Goal: Task Accomplishment & Management: Manage account settings

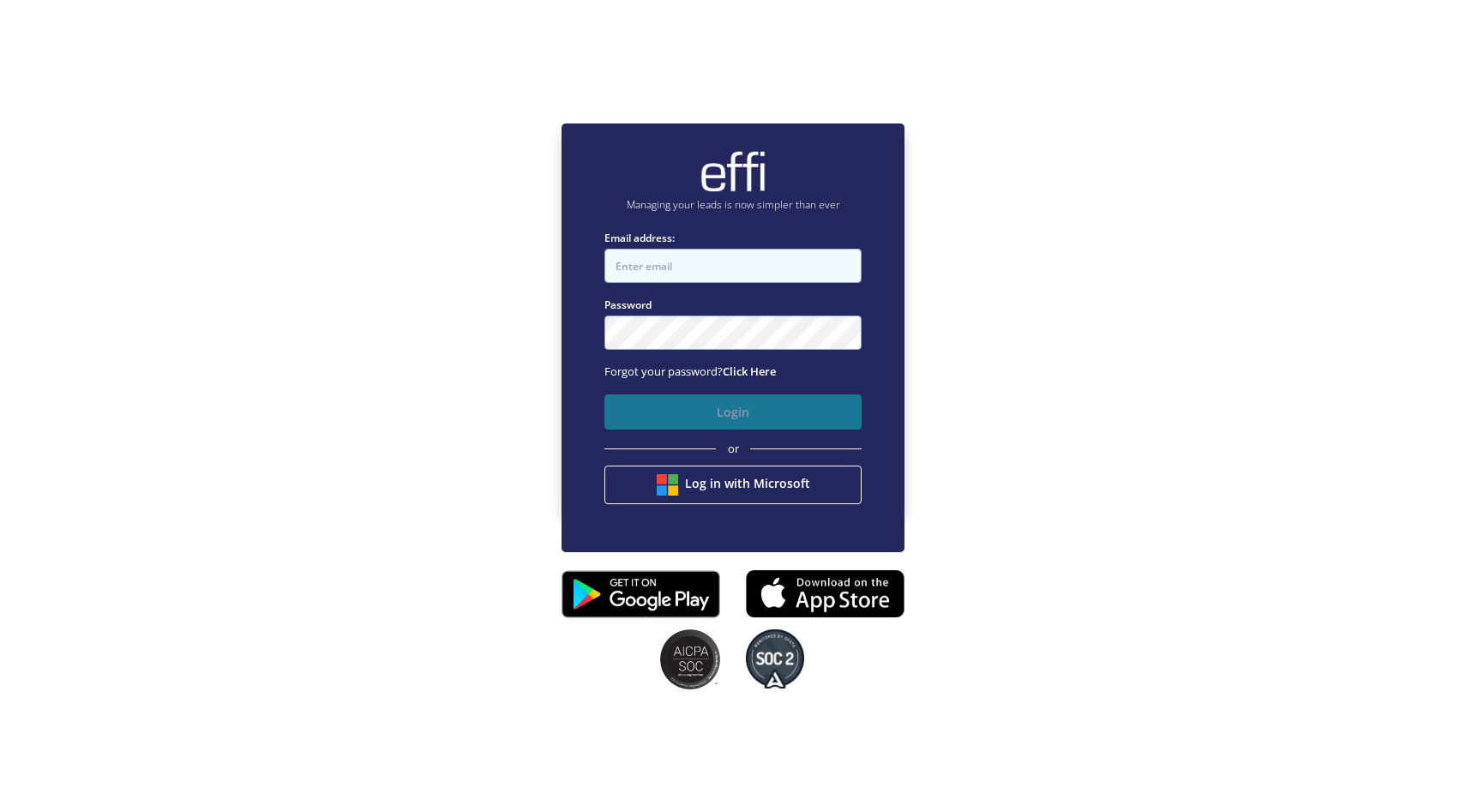
type input "0411360330"
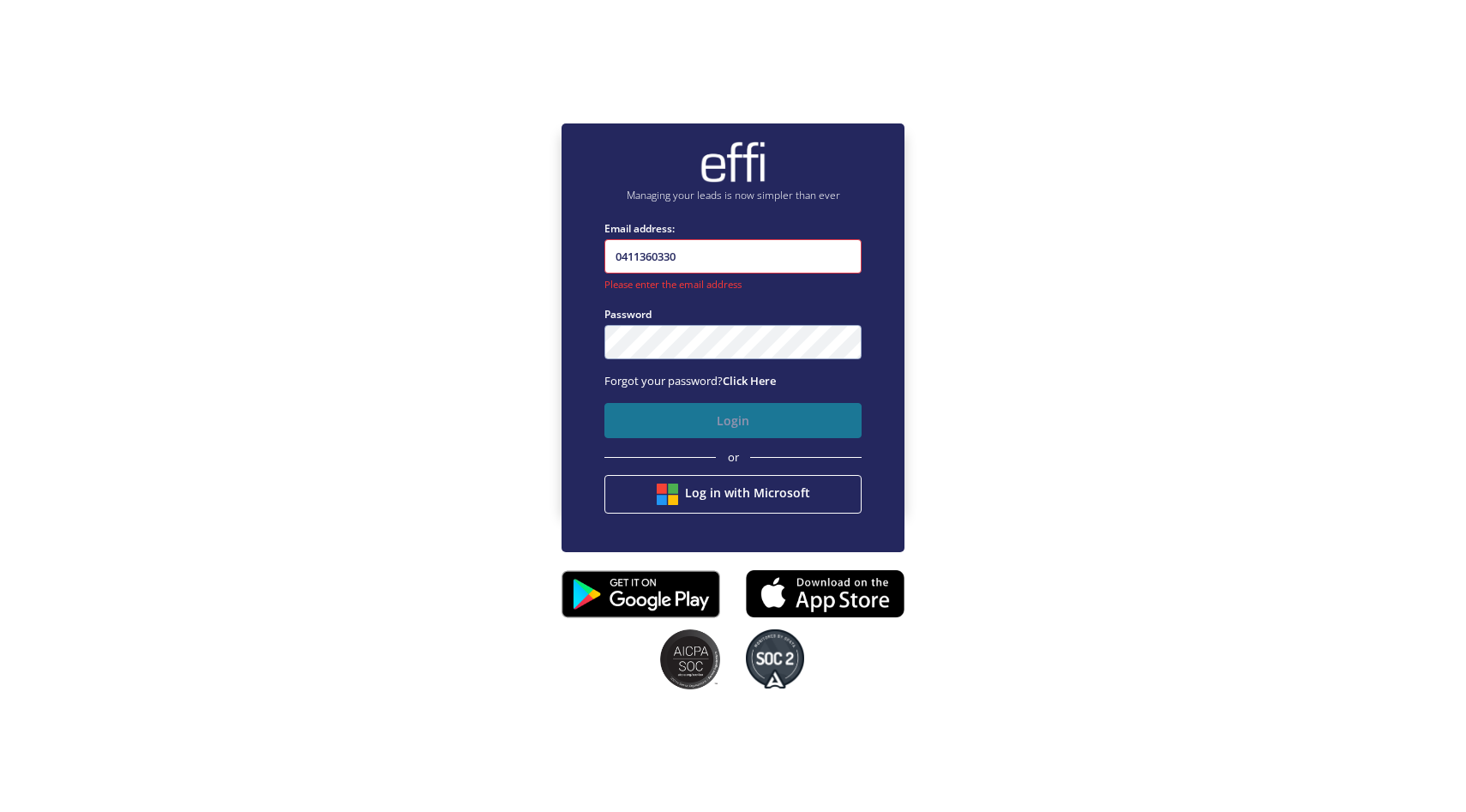
click at [744, 422] on button "Login" at bounding box center [733, 421] width 257 height 35
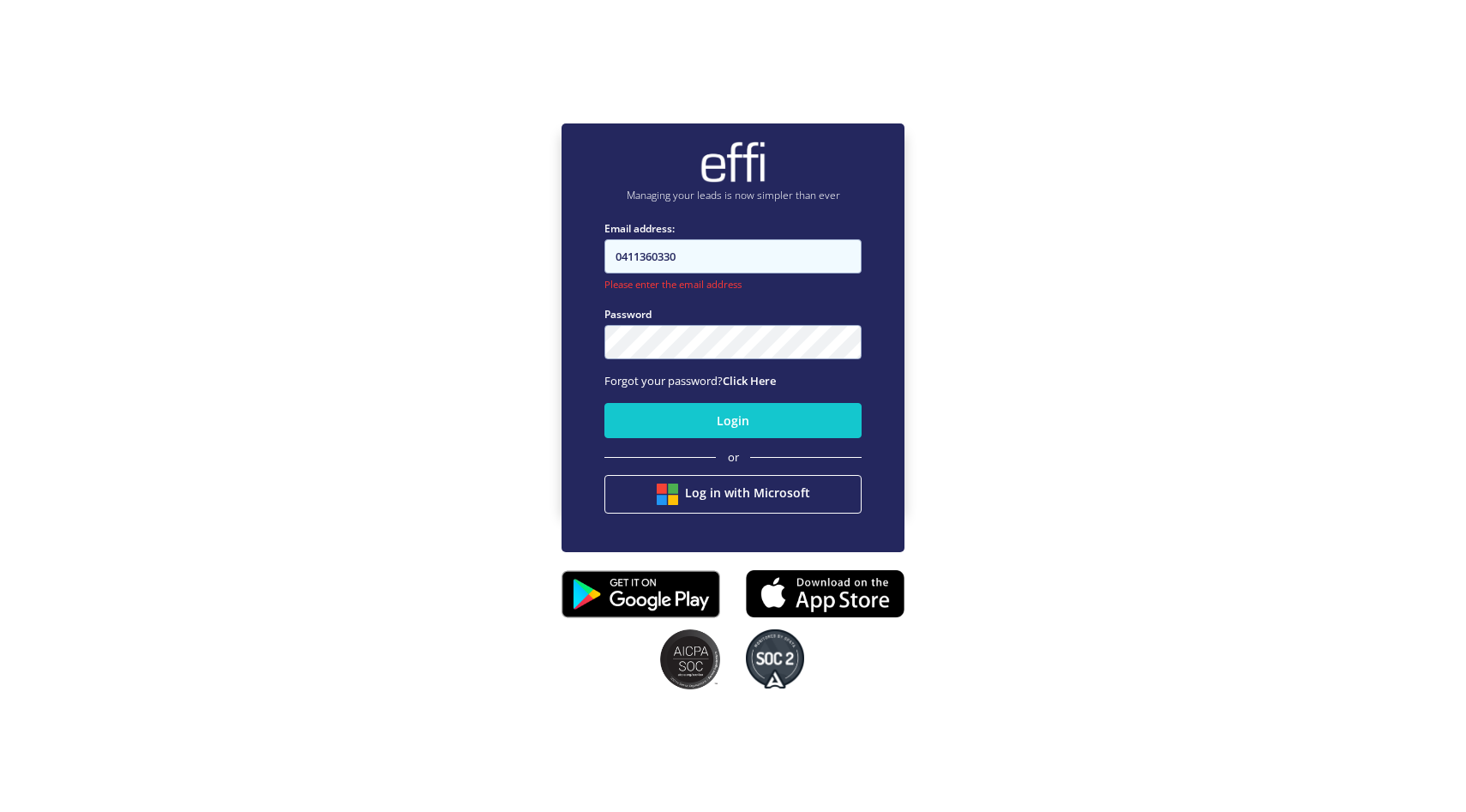
click at [705, 243] on input "0411360330" at bounding box center [733, 255] width 257 height 34
drag, startPoint x: 706, startPoint y: 247, endPoint x: 530, endPoint y: 254, distance: 176.1
click at [531, 256] on div "Managing your leads is now simpler than ever Email address: 0411360330 Please e…" at bounding box center [733, 316] width 1466 height 812
click at [749, 231] on label "Email address:" at bounding box center [733, 229] width 257 height 17
click at [749, 239] on input "0411360330" at bounding box center [733, 255] width 257 height 34
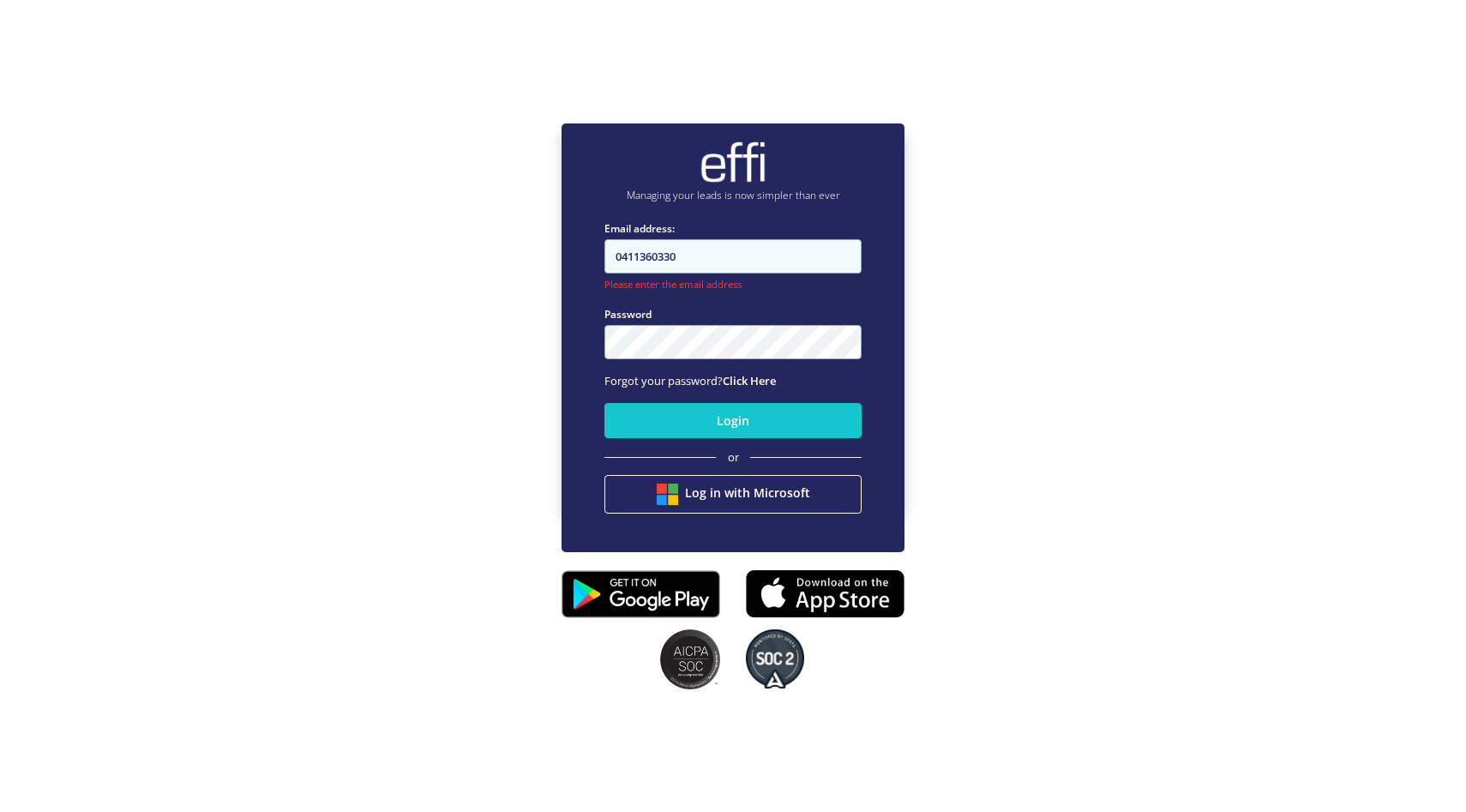
click at [749, 252] on input "0411360330" at bounding box center [733, 255] width 257 height 34
type input "[PERSON_NAME][EMAIL_ADDRESS][DOMAIN_NAME]"
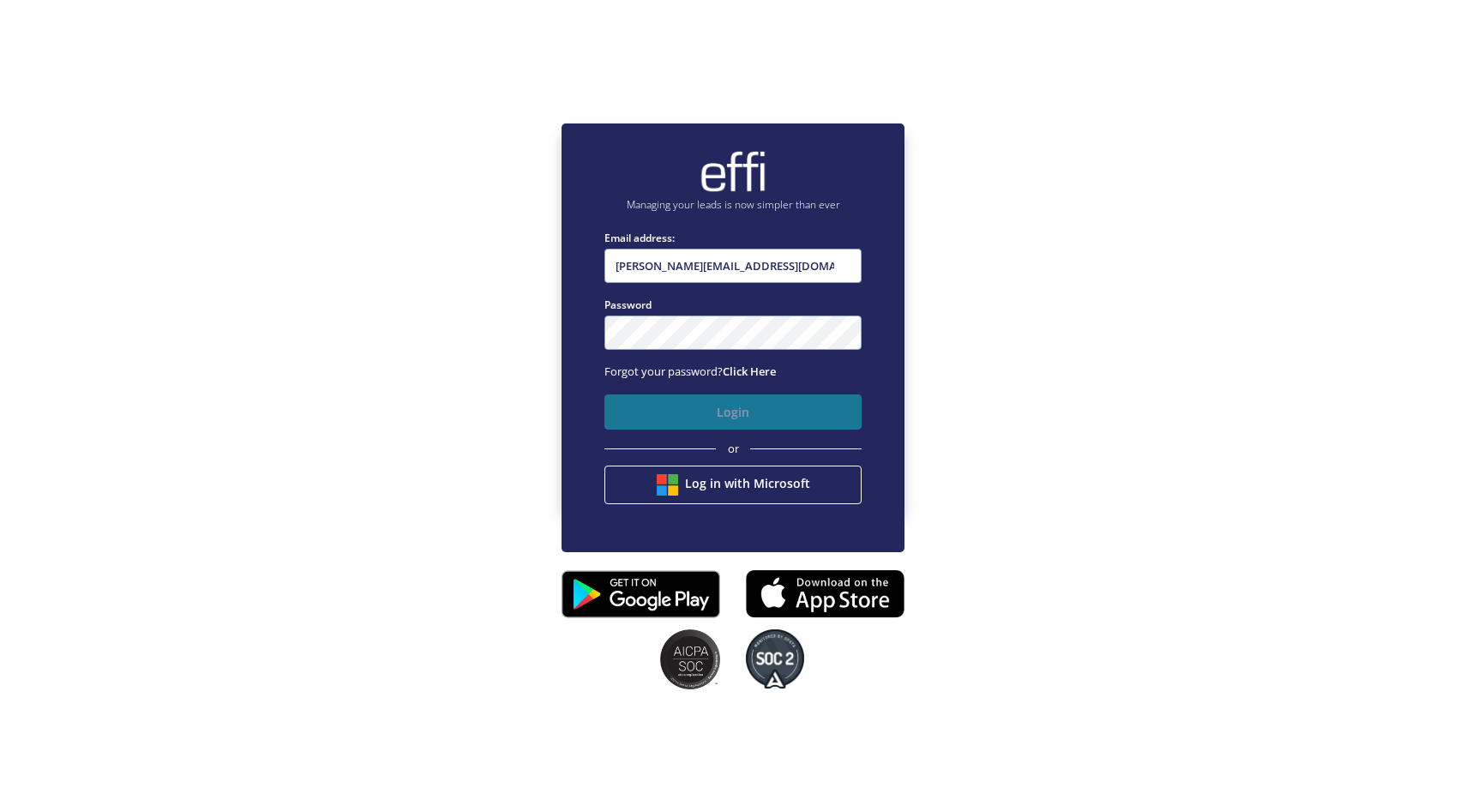
click at [805, 405] on button "Login" at bounding box center [733, 412] width 257 height 35
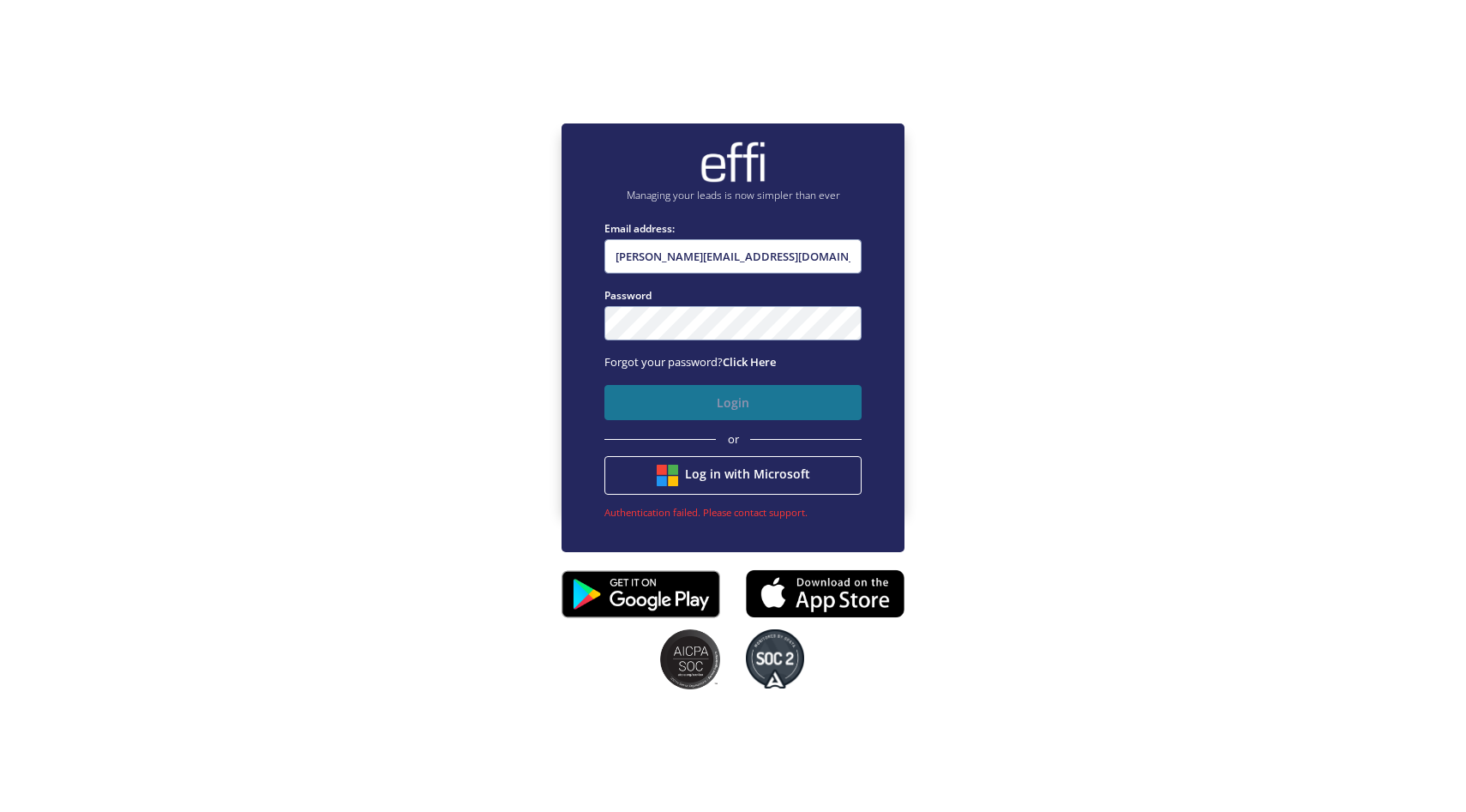
click at [793, 391] on button "Login" at bounding box center [733, 402] width 257 height 35
click at [769, 358] on link "Click Here" at bounding box center [750, 361] width 53 height 16
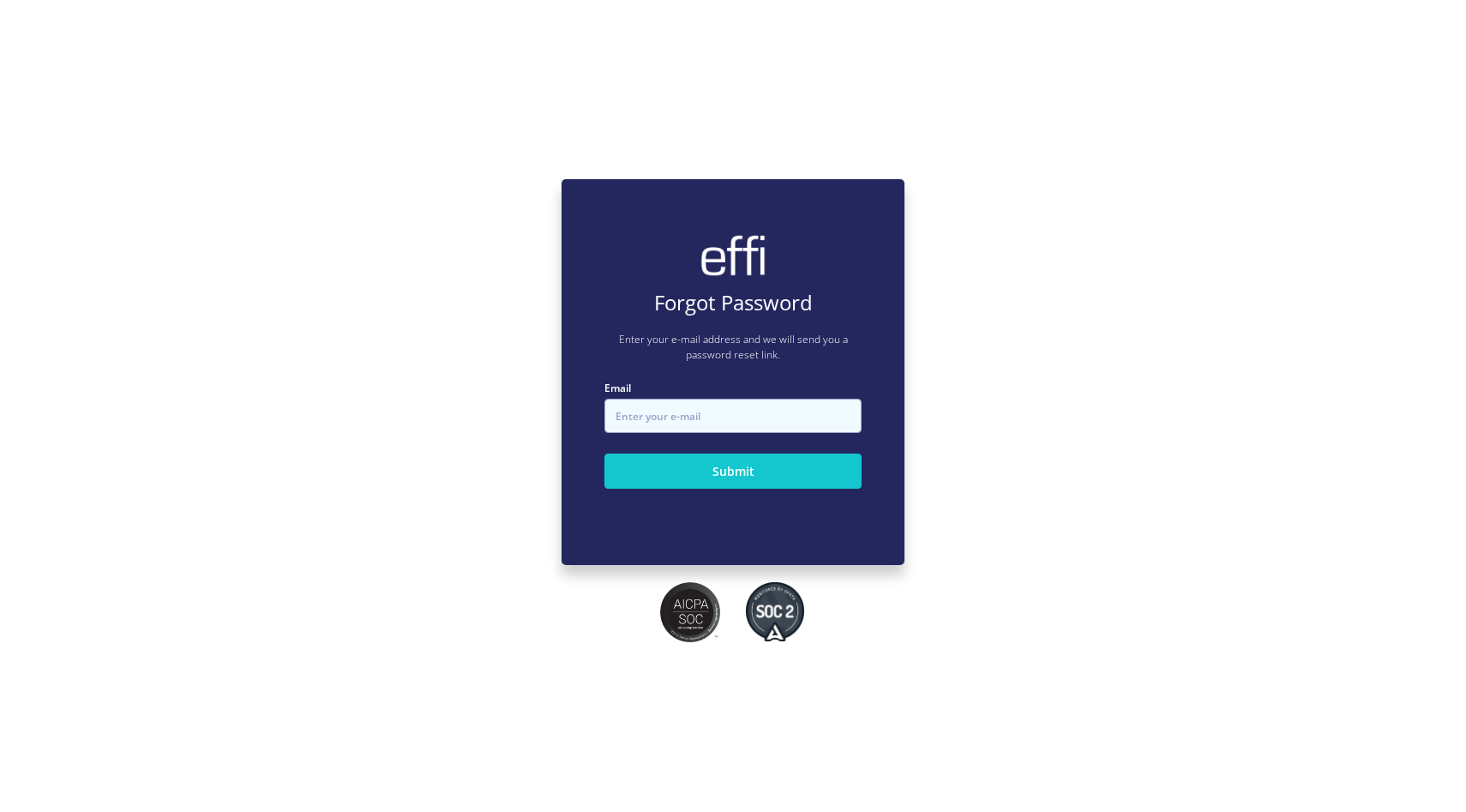
click at [765, 406] on input "Email" at bounding box center [733, 415] width 257 height 34
type input "[PERSON_NAME][EMAIL_ADDRESS][DOMAIN_NAME]"
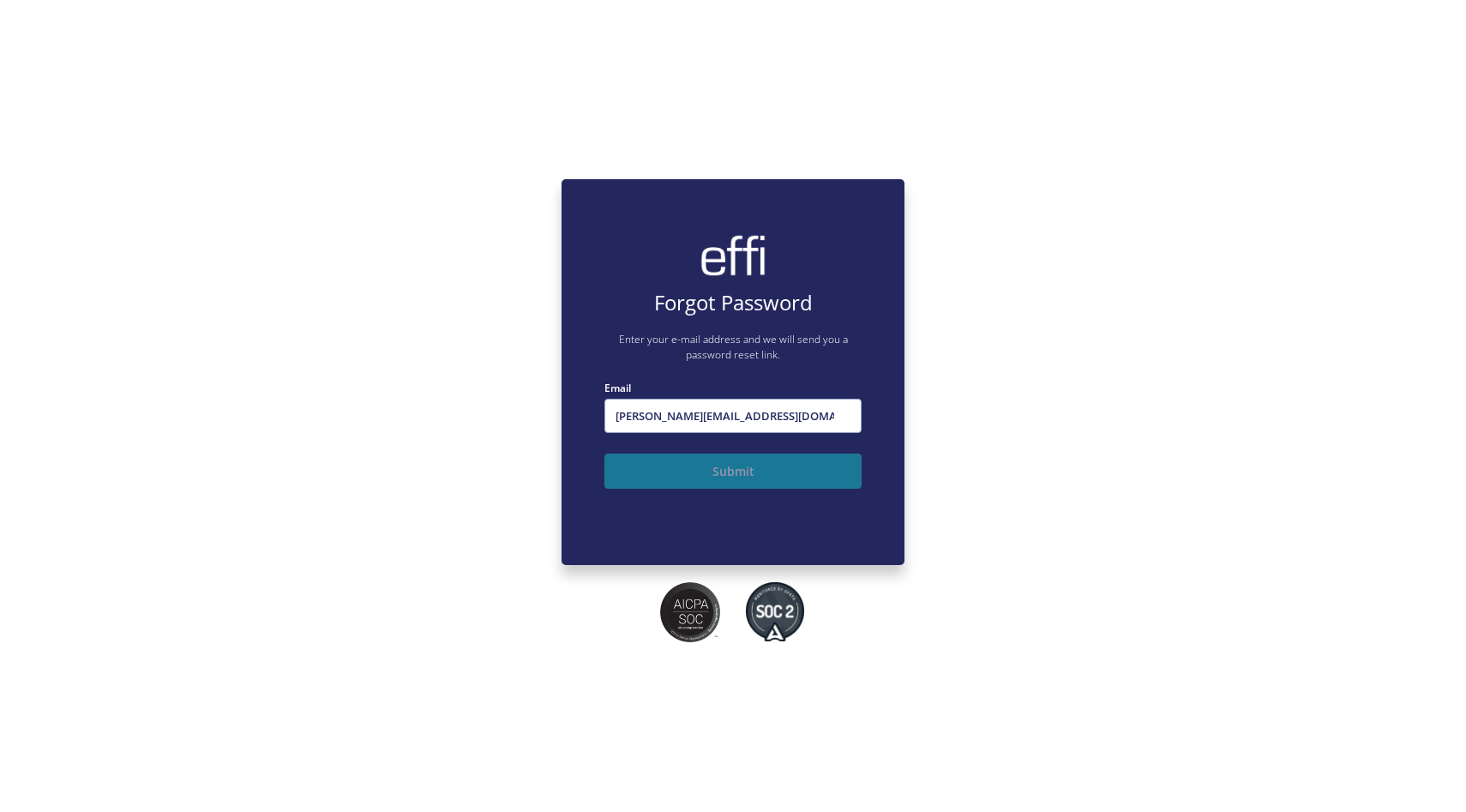
click at [761, 474] on button "Submit" at bounding box center [733, 471] width 257 height 35
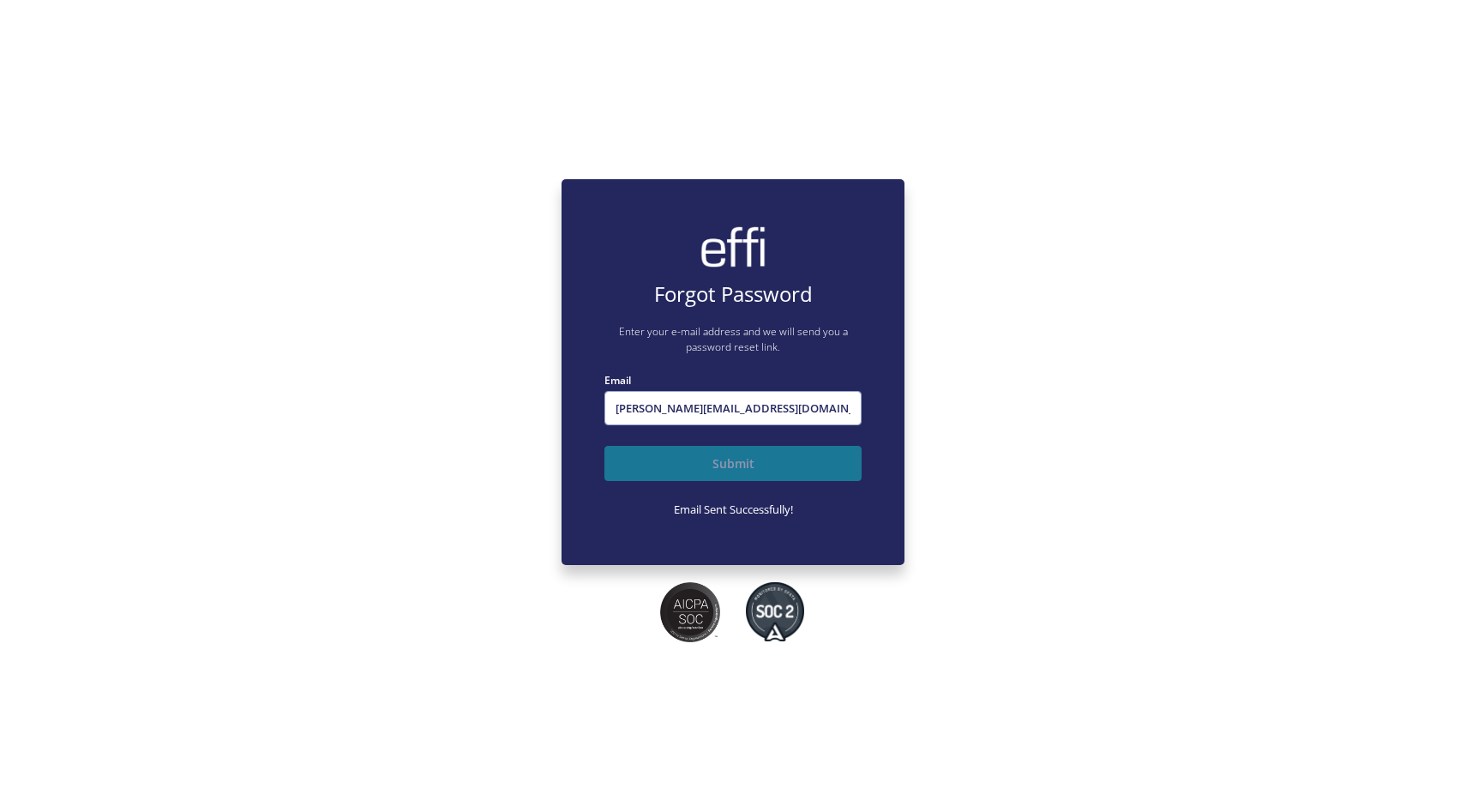
click at [758, 464] on button "Submit" at bounding box center [733, 463] width 257 height 35
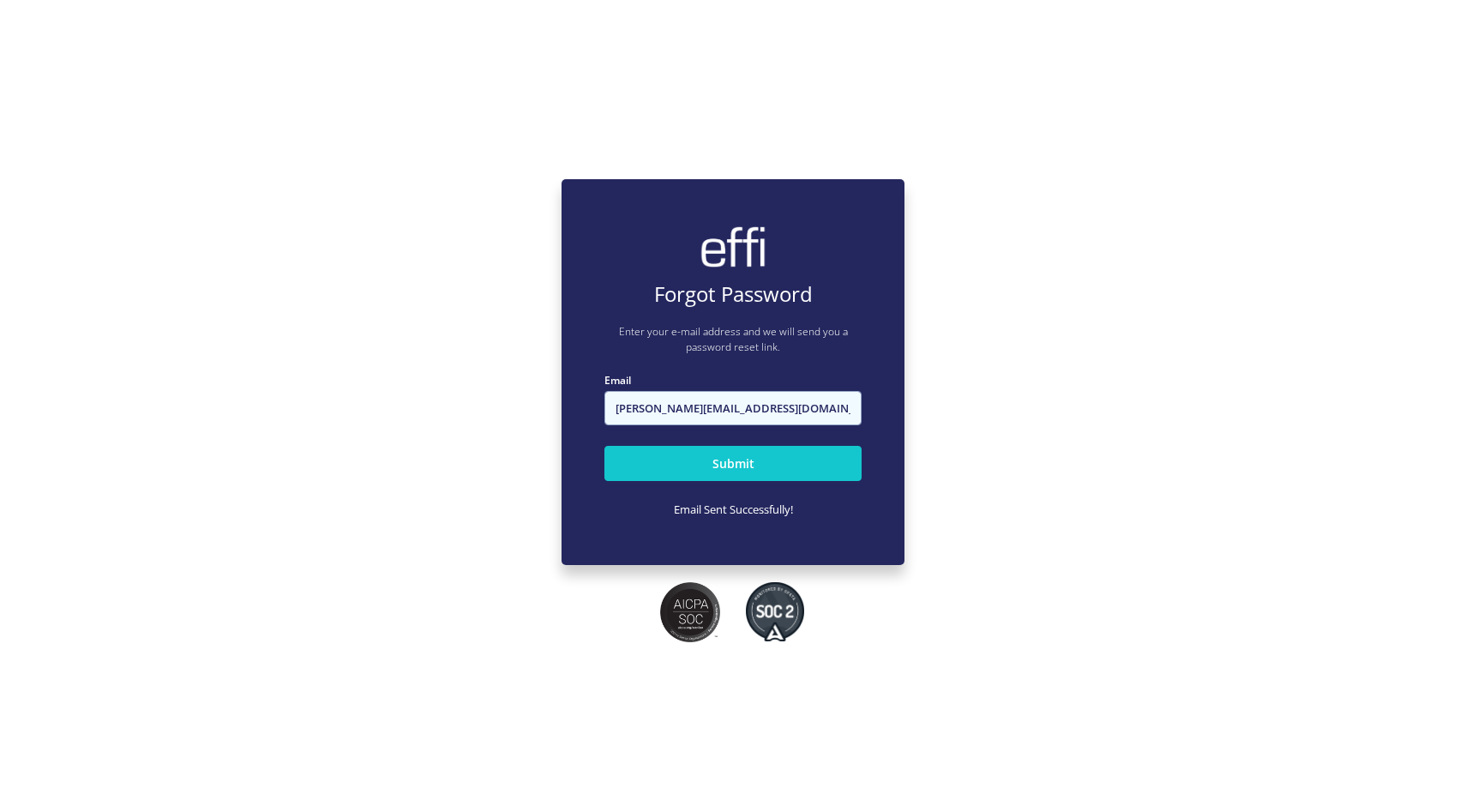
click at [774, 418] on input "[PERSON_NAME][EMAIL_ADDRESS][DOMAIN_NAME]" at bounding box center [733, 408] width 257 height 34
click at [657, 408] on input "[PERSON_NAME][EMAIL_ADDRESS][DOMAIN_NAME]" at bounding box center [733, 408] width 257 height 34
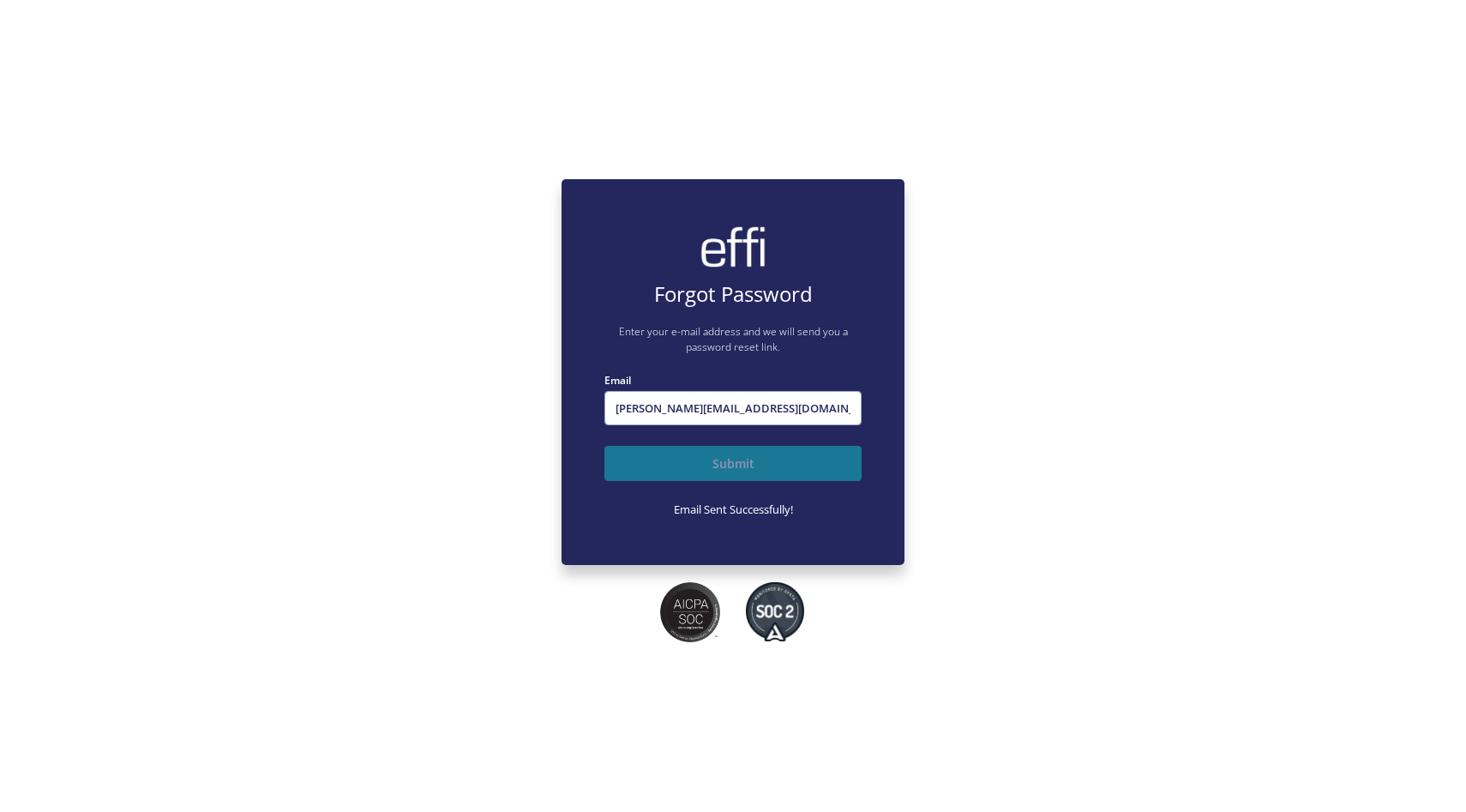
click at [641, 461] on button "Submit" at bounding box center [733, 463] width 257 height 35
click at [698, 470] on button "Submit" at bounding box center [733, 463] width 257 height 35
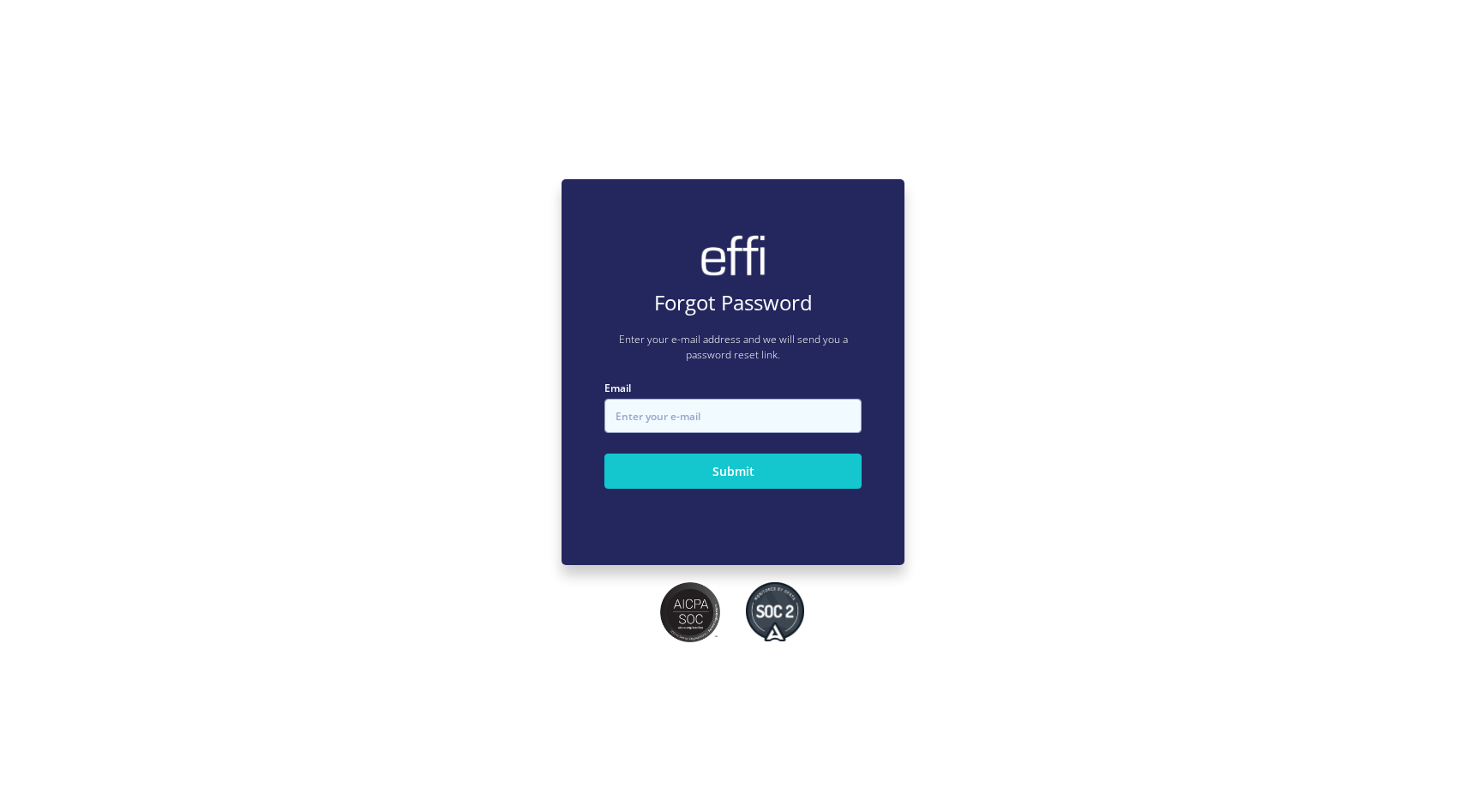
click at [719, 423] on input "Email" at bounding box center [733, 415] width 257 height 34
click at [623, 527] on div "Forgot Password Enter your e-mail address and we will send you a password reset…" at bounding box center [732, 372] width 343 height 386
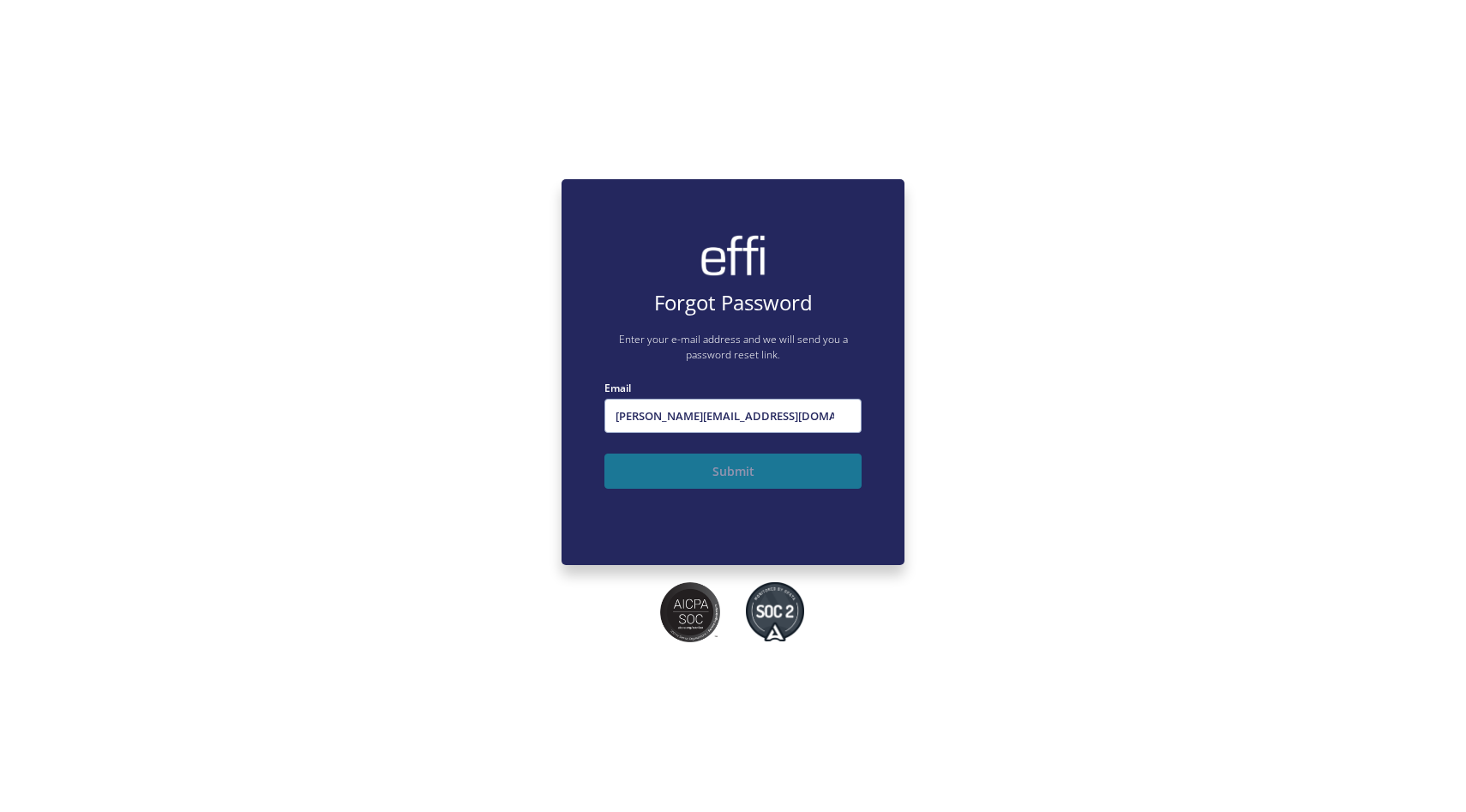
click at [766, 466] on button "Submit" at bounding box center [733, 471] width 257 height 35
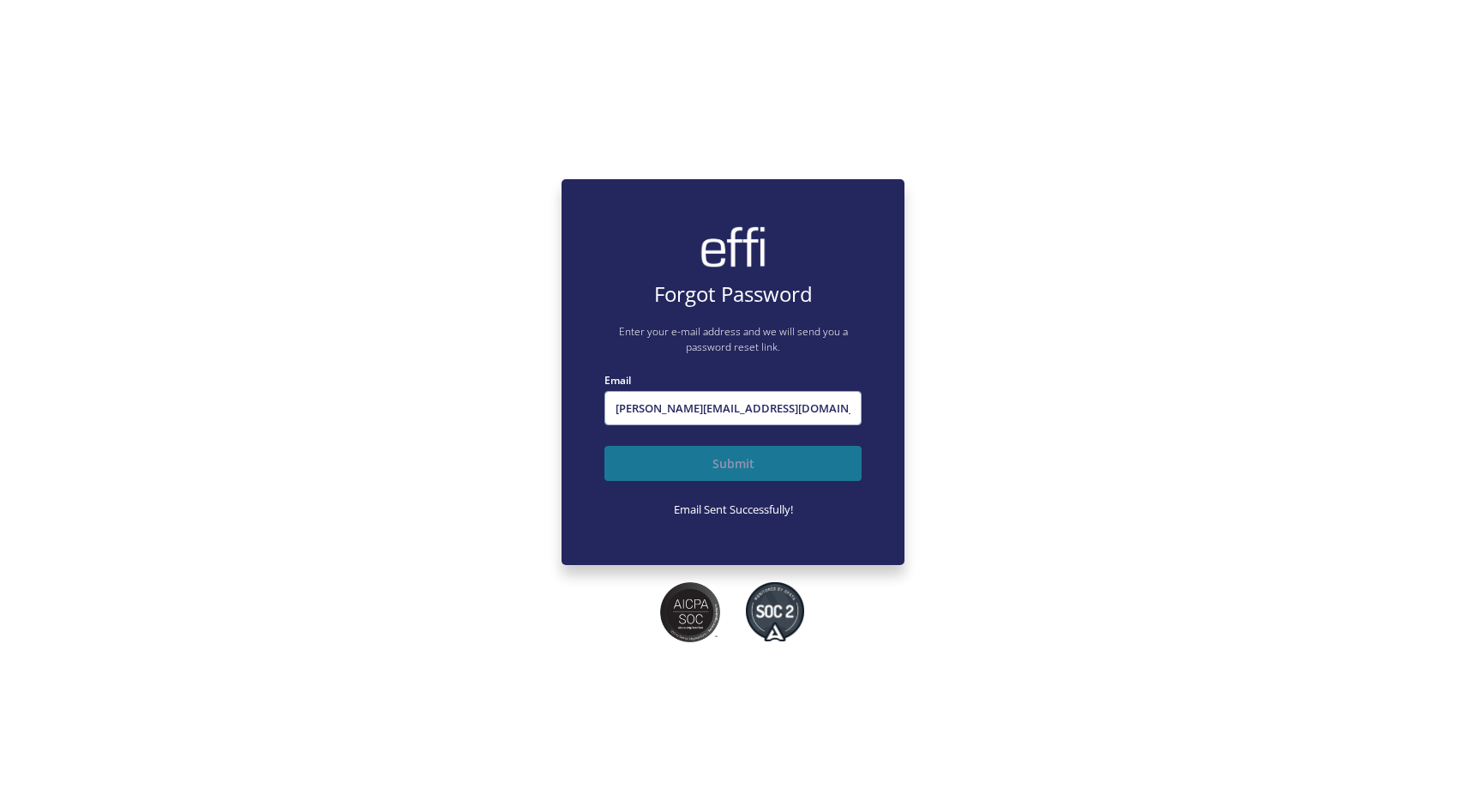
click at [758, 461] on button "Submit" at bounding box center [733, 463] width 257 height 35
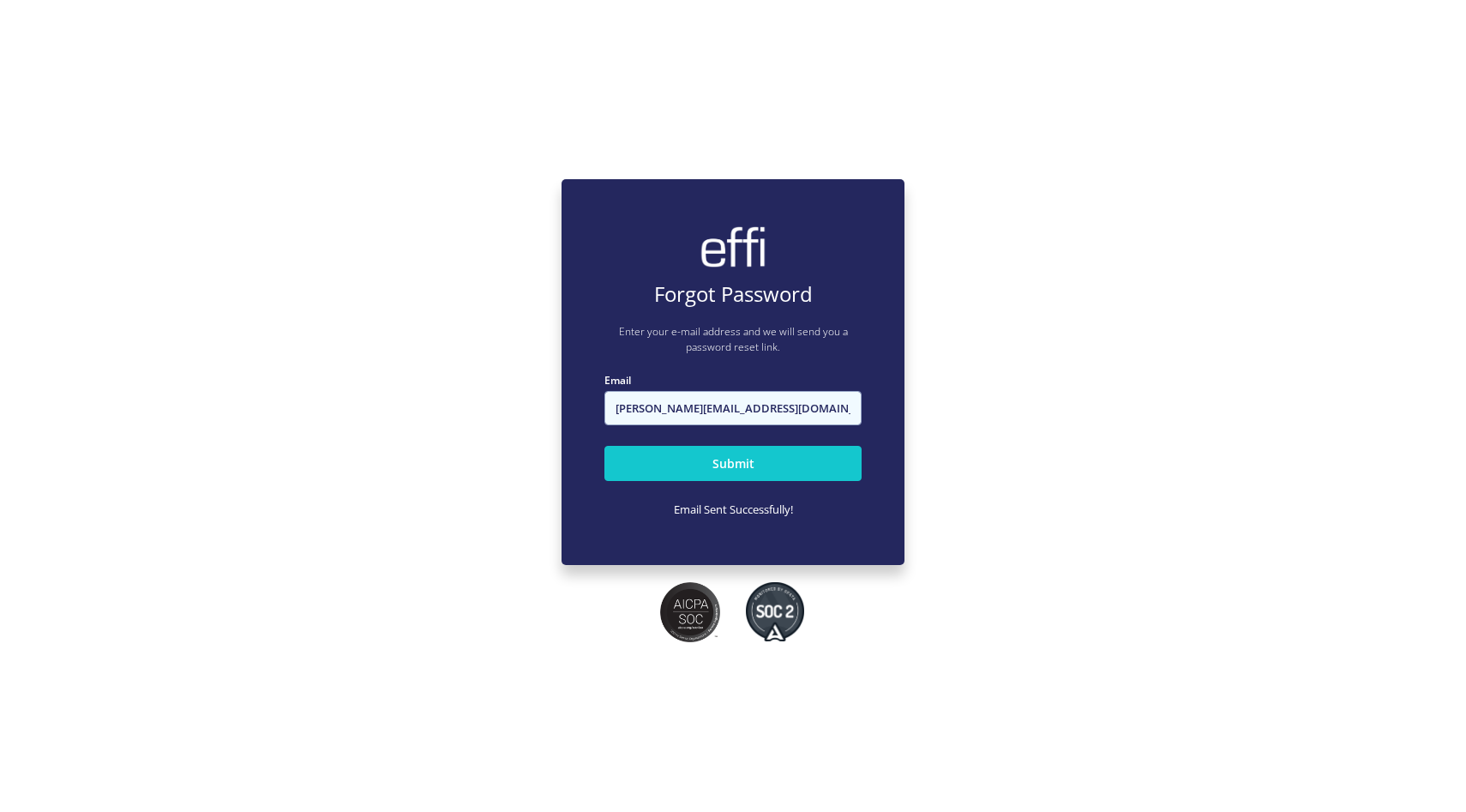
click at [758, 411] on input "[PERSON_NAME][EMAIL_ADDRESS][DOMAIN_NAME]" at bounding box center [733, 408] width 257 height 34
click at [653, 442] on div "Submit" at bounding box center [733, 463] width 257 height 49
click at [761, 415] on input "[PERSON_NAME][EMAIL_ADDRESS][DOMAIN_NAME]" at bounding box center [733, 408] width 257 height 34
type input "[PERSON_NAME][EMAIL_ADDRESS][DOMAIN_NAME]"
click at [908, 367] on div "Forgot Password Enter your e-mail address and we will send you a password reset…" at bounding box center [733, 372] width 1466 height 812
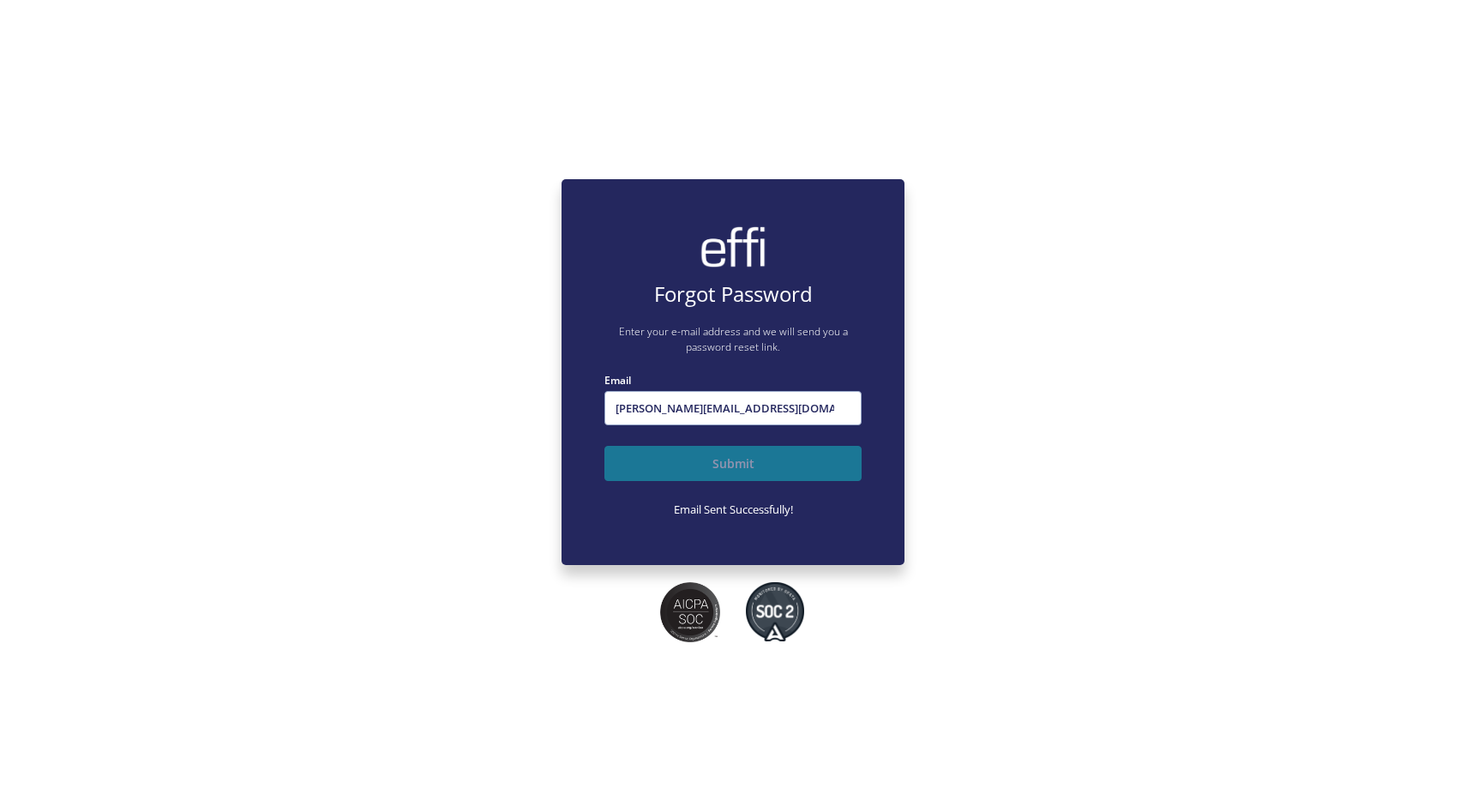
click at [778, 458] on button "Submit" at bounding box center [733, 463] width 257 height 35
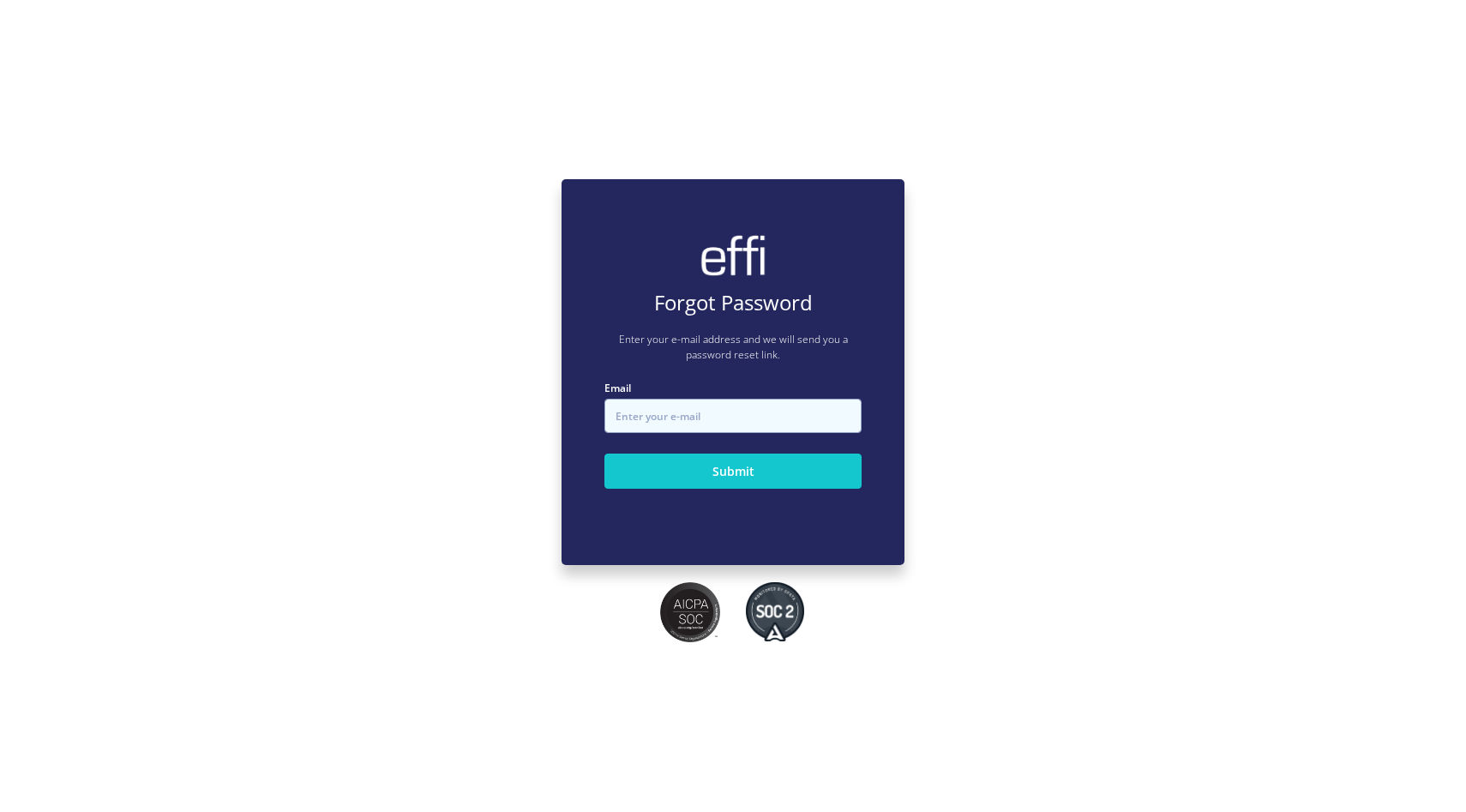
click at [708, 415] on input "Email" at bounding box center [733, 415] width 257 height 34
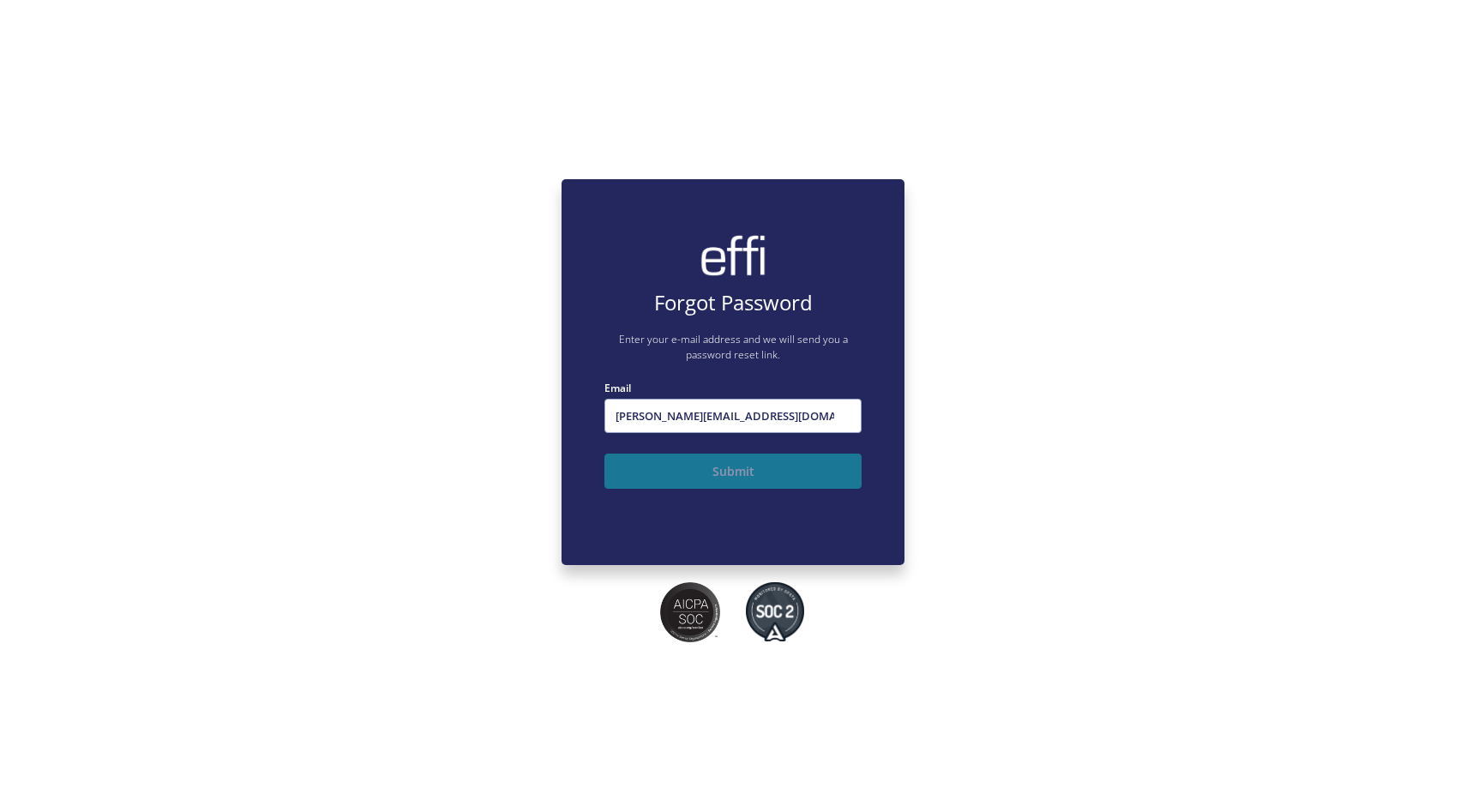
click at [744, 474] on button "Submit" at bounding box center [733, 471] width 257 height 35
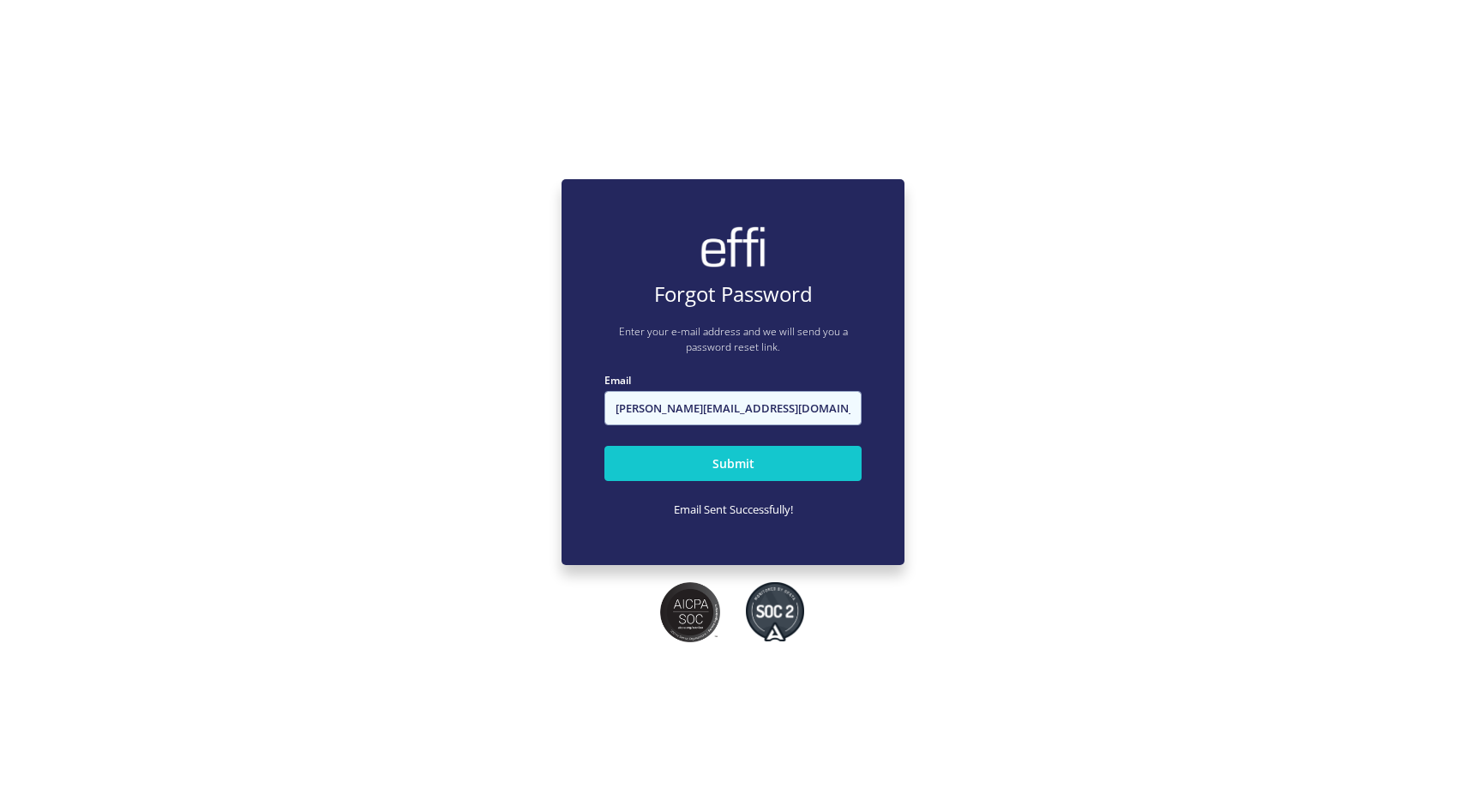
click at [769, 403] on input "[PERSON_NAME][EMAIL_ADDRESS][DOMAIN_NAME]" at bounding box center [733, 408] width 257 height 34
type input "[PERSON_NAME][EMAIL_ADDRESS][DOMAIN_NAME]"
click at [1026, 420] on div "Forgot Password Enter your e-mail address and we will send you a password reset…" at bounding box center [733, 372] width 1466 height 812
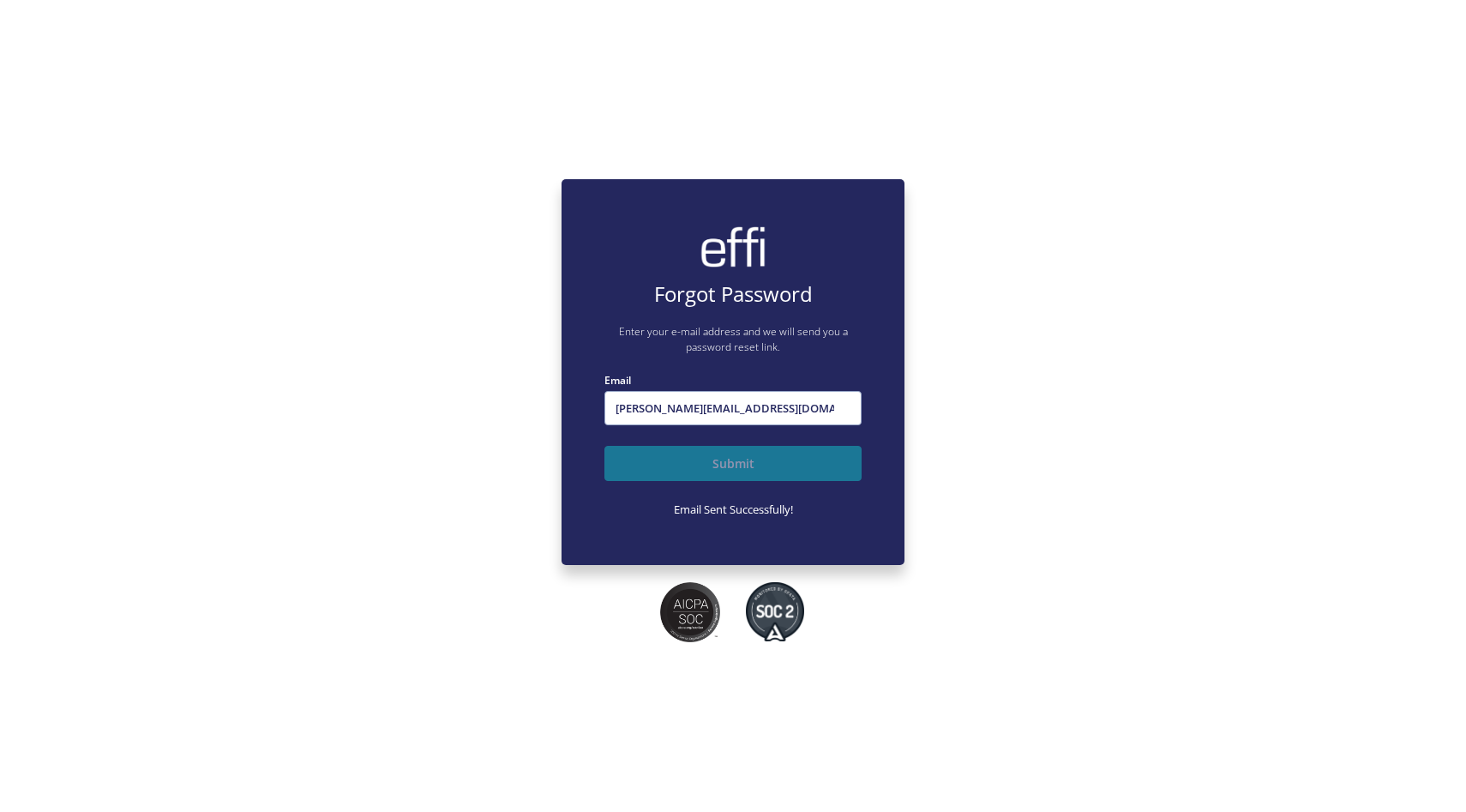
click at [753, 456] on button "Submit" at bounding box center [733, 463] width 257 height 35
click at [250, 191] on div "Forgot Password Enter your e-mail address and we will send you a password reset…" at bounding box center [733, 372] width 1466 height 812
click at [155, 115] on div "Forgot Password Enter your e-mail address and we will send you a password reset…" at bounding box center [733, 372] width 1466 height 812
click at [791, 461] on button "Submit" at bounding box center [733, 463] width 257 height 35
